Goal: Check status

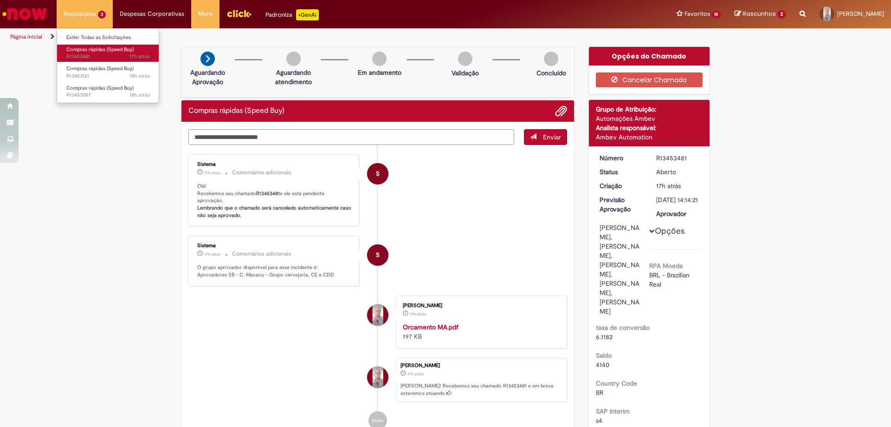
click at [93, 57] on span "17h atrás 17 horas atrás R13453481" at bounding box center [108, 56] width 84 height 7
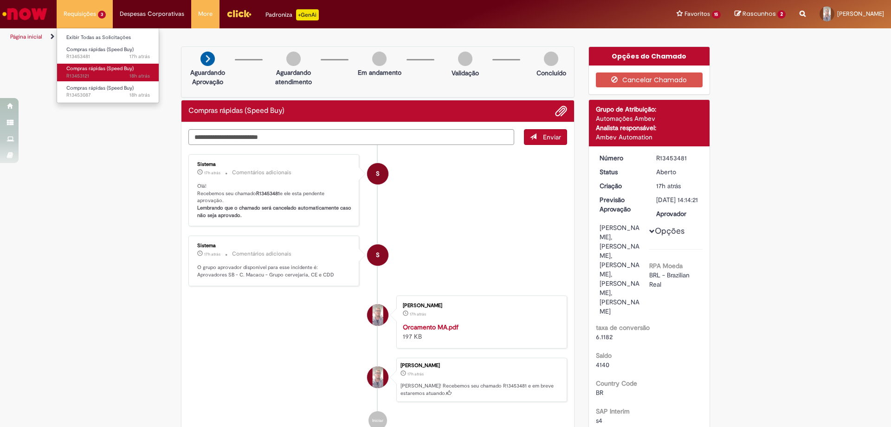
click at [99, 72] on span "Compras rápidas (Speed Buy)" at bounding box center [99, 68] width 67 height 7
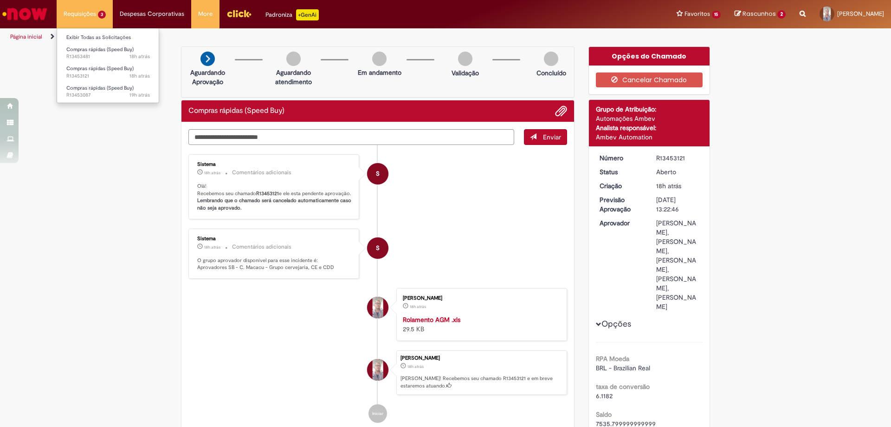
click at [82, 11] on li "Requisições 3 Exibir Todas as Solicitações Compras rápidas (Speed Buy) 18h atrá…" at bounding box center [85, 14] width 56 height 28
click at [89, 70] on span "Compras rápidas (Speed Buy)" at bounding box center [99, 68] width 67 height 7
click at [96, 89] on span "Compras rápidas (Speed Buy)" at bounding box center [99, 87] width 67 height 7
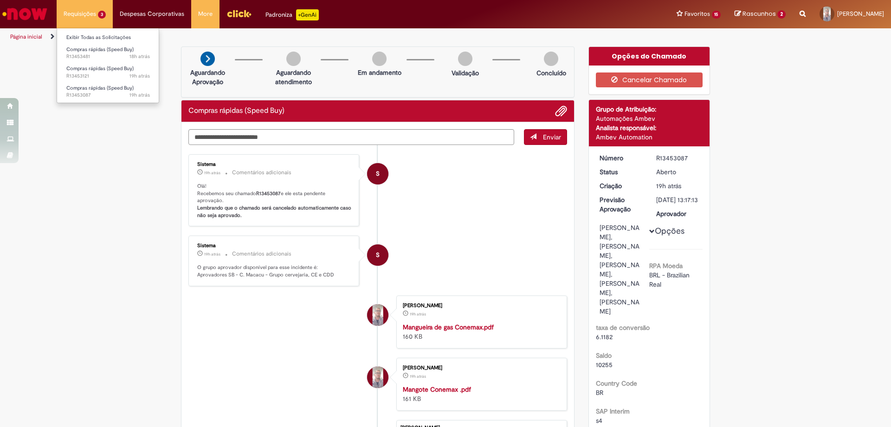
click at [96, 19] on li "Requisições 3 Exibir Todas as Solicitações Compras rápidas (Speed Buy) 18h atrá…" at bounding box center [85, 14] width 56 height 28
click at [96, 67] on span "Compras rápidas (Speed Buy)" at bounding box center [99, 68] width 67 height 7
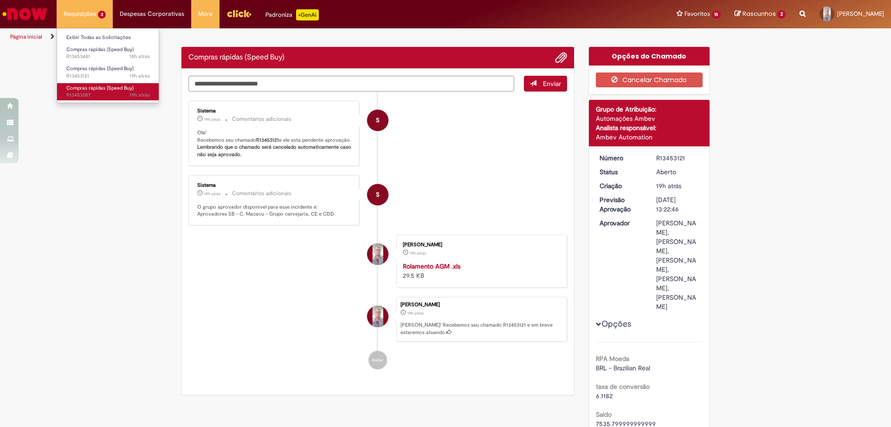
click at [91, 92] on span "19h atrás 19 horas atrás R13453087" at bounding box center [108, 94] width 84 height 7
